Goal: Check status: Check status

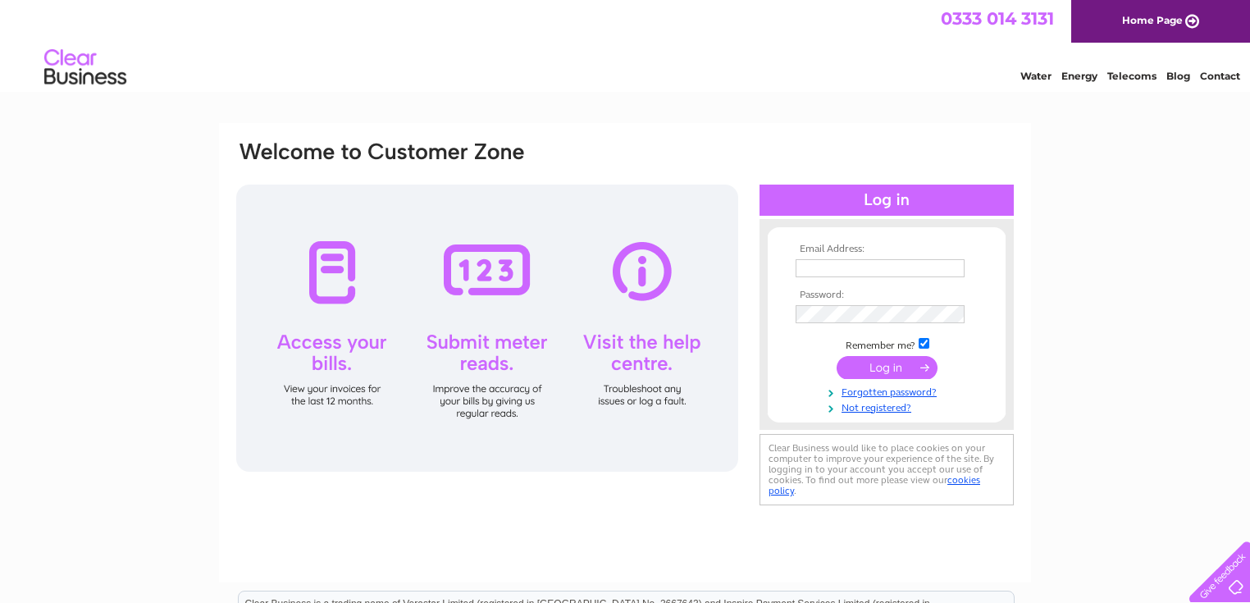
type input "[EMAIL_ADDRESS][DOMAIN_NAME]"
click at [882, 372] on input "submit" at bounding box center [886, 367] width 101 height 23
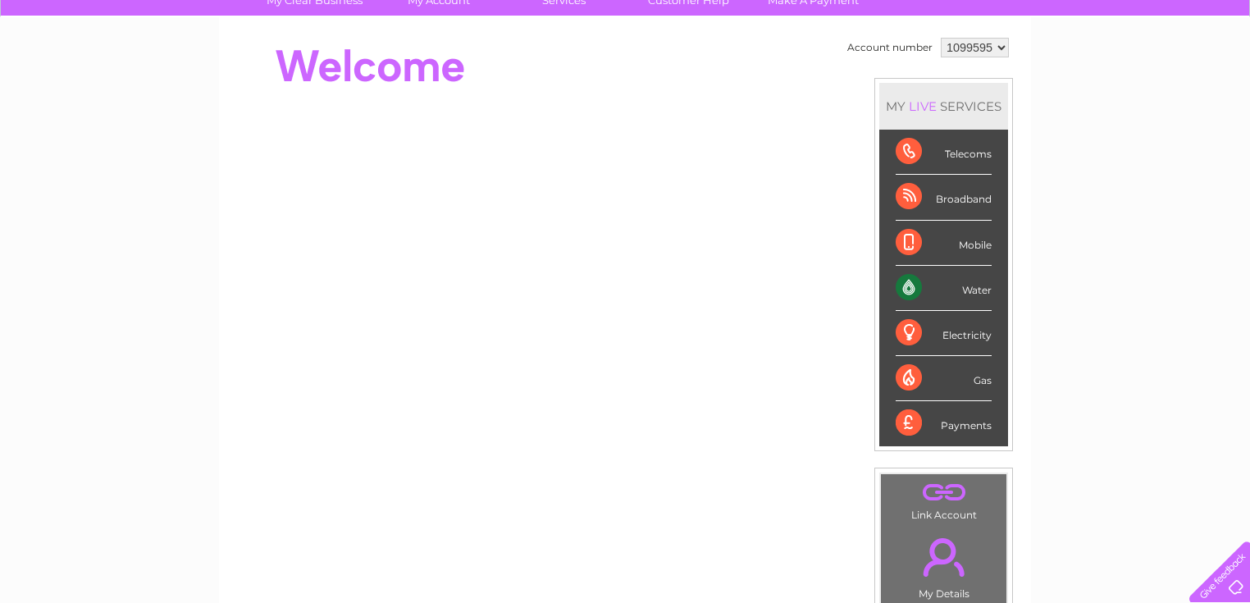
scroll to position [105, 0]
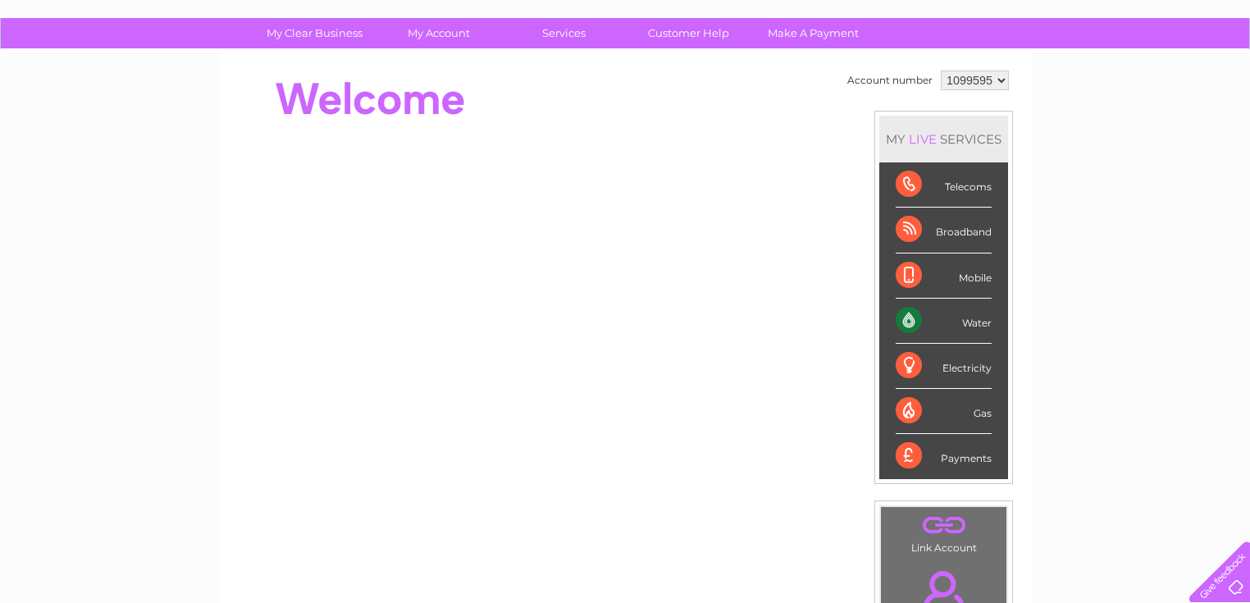
click at [903, 319] on div "Water" at bounding box center [944, 321] width 96 height 45
click at [1092, 123] on div "My Clear Business Login Details My Details My Preferences Link Account My Accou…" at bounding box center [625, 479] width 1250 height 922
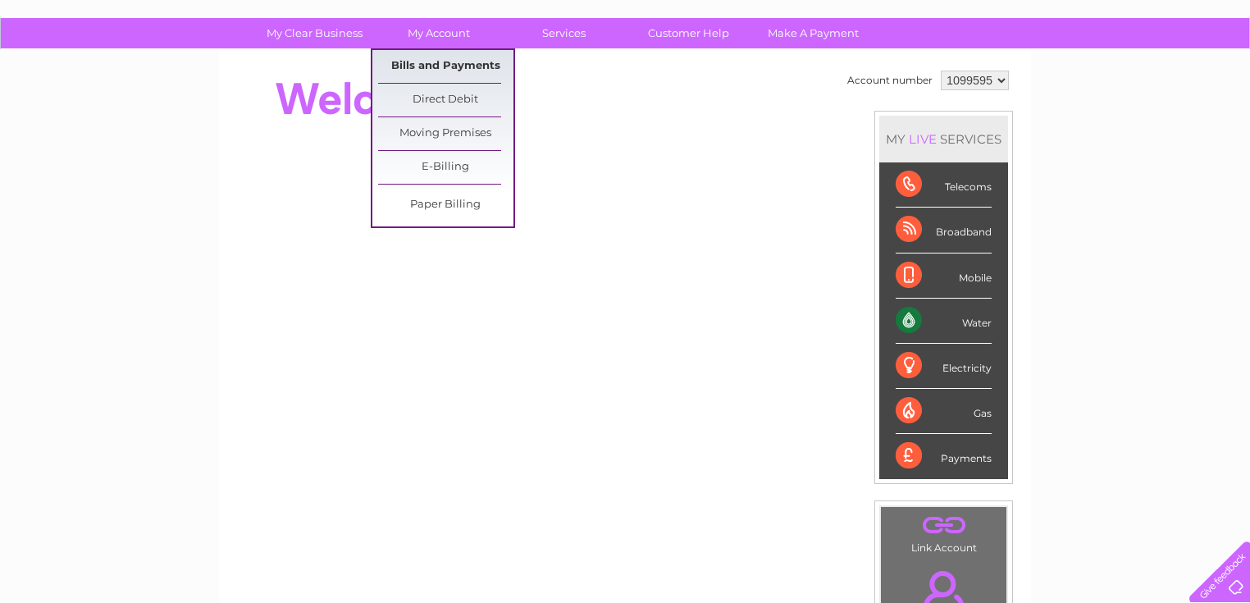
click at [453, 71] on link "Bills and Payments" at bounding box center [445, 66] width 135 height 33
